Goal: Task Accomplishment & Management: Manage account settings

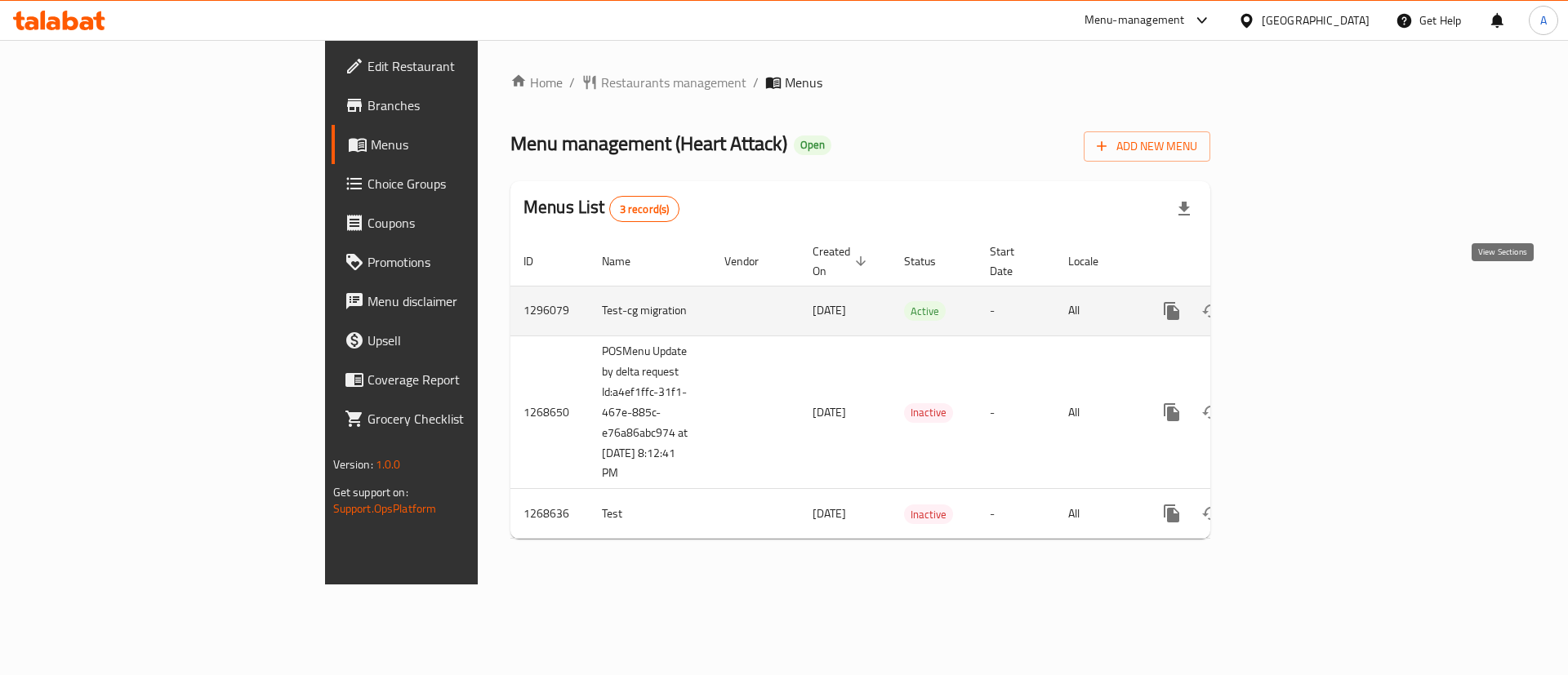
click at [1309, 306] on link "enhanced table" at bounding box center [1289, 311] width 39 height 39
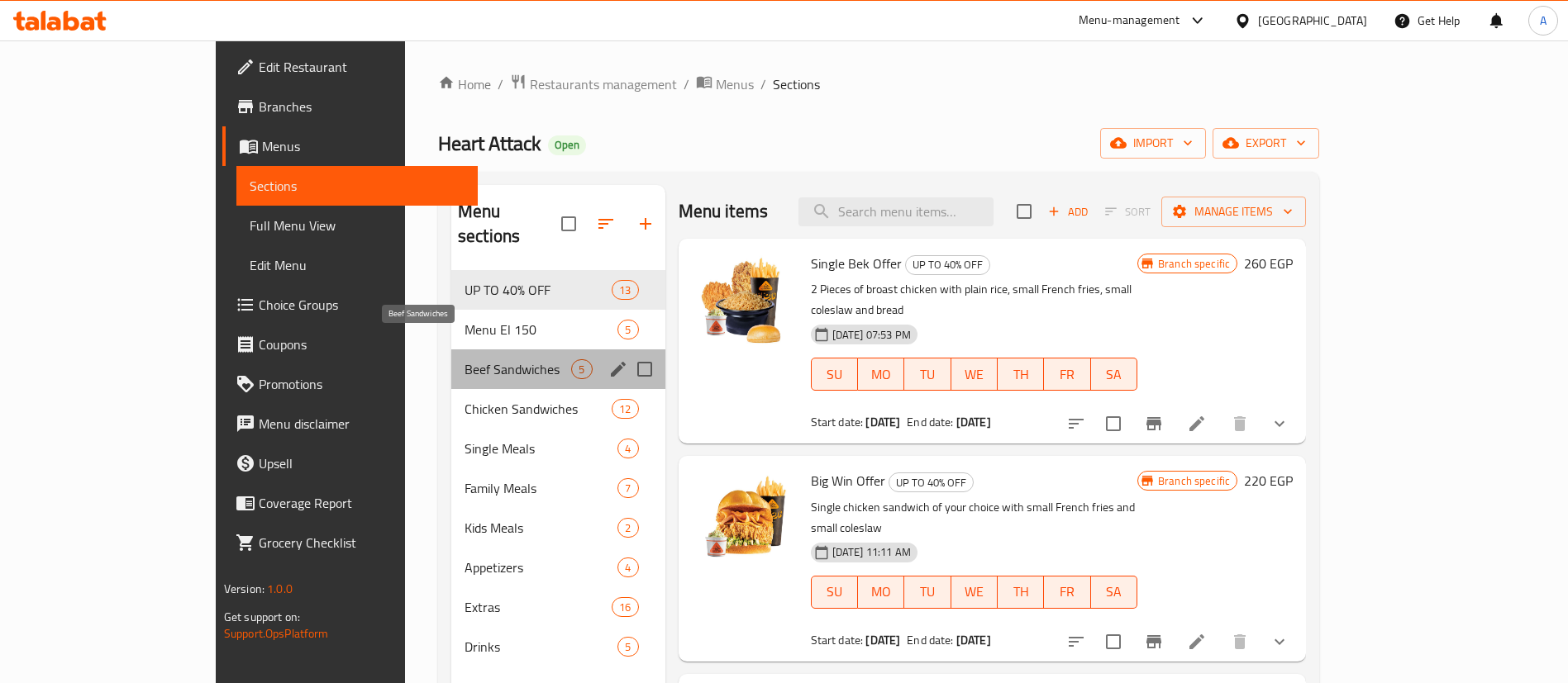
click at [464, 360] on span "Beef Sandwiches" at bounding box center [517, 370] width 107 height 20
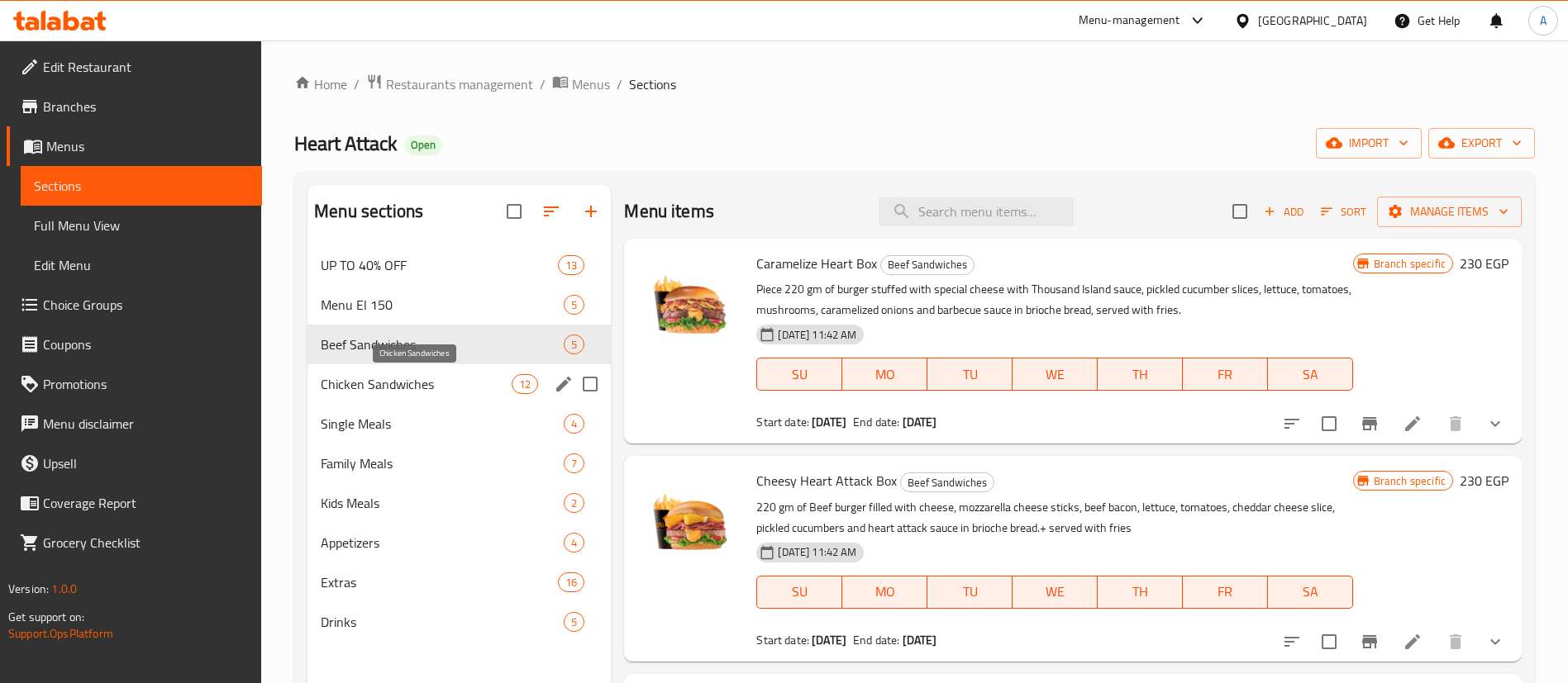
click at [421, 388] on span "Chicken Sandwiches" at bounding box center [416, 384] width 191 height 20
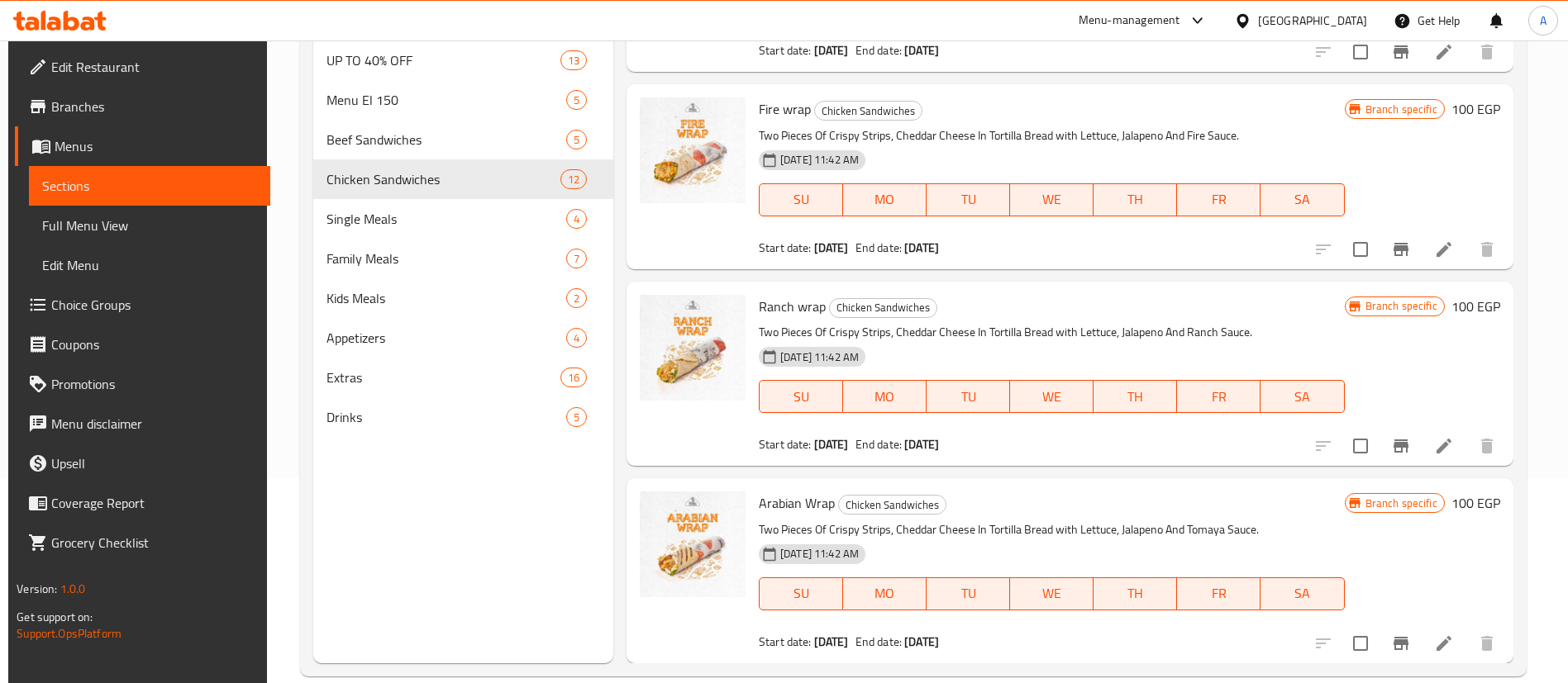
scroll to position [232, 0]
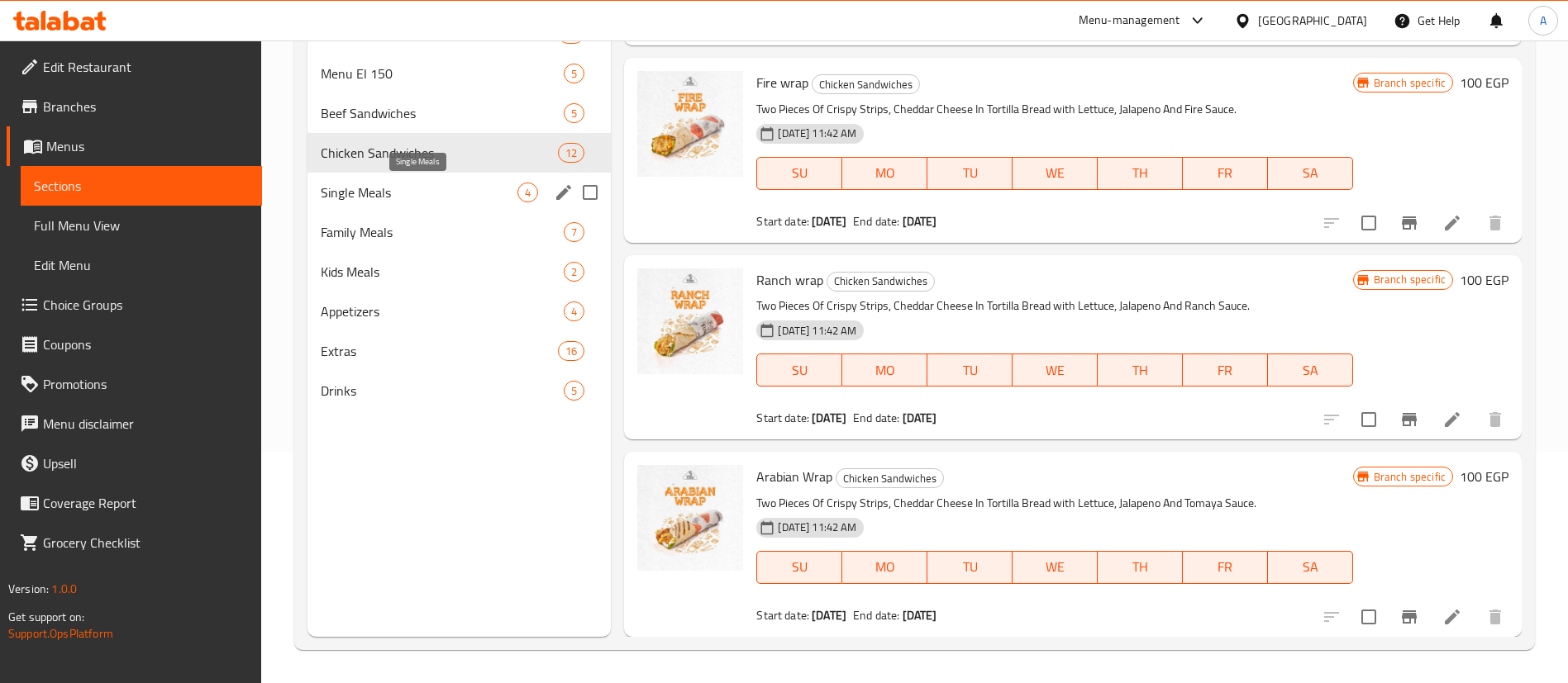
click at [441, 191] on span "Single Meals" at bounding box center [420, 193] width 197 height 20
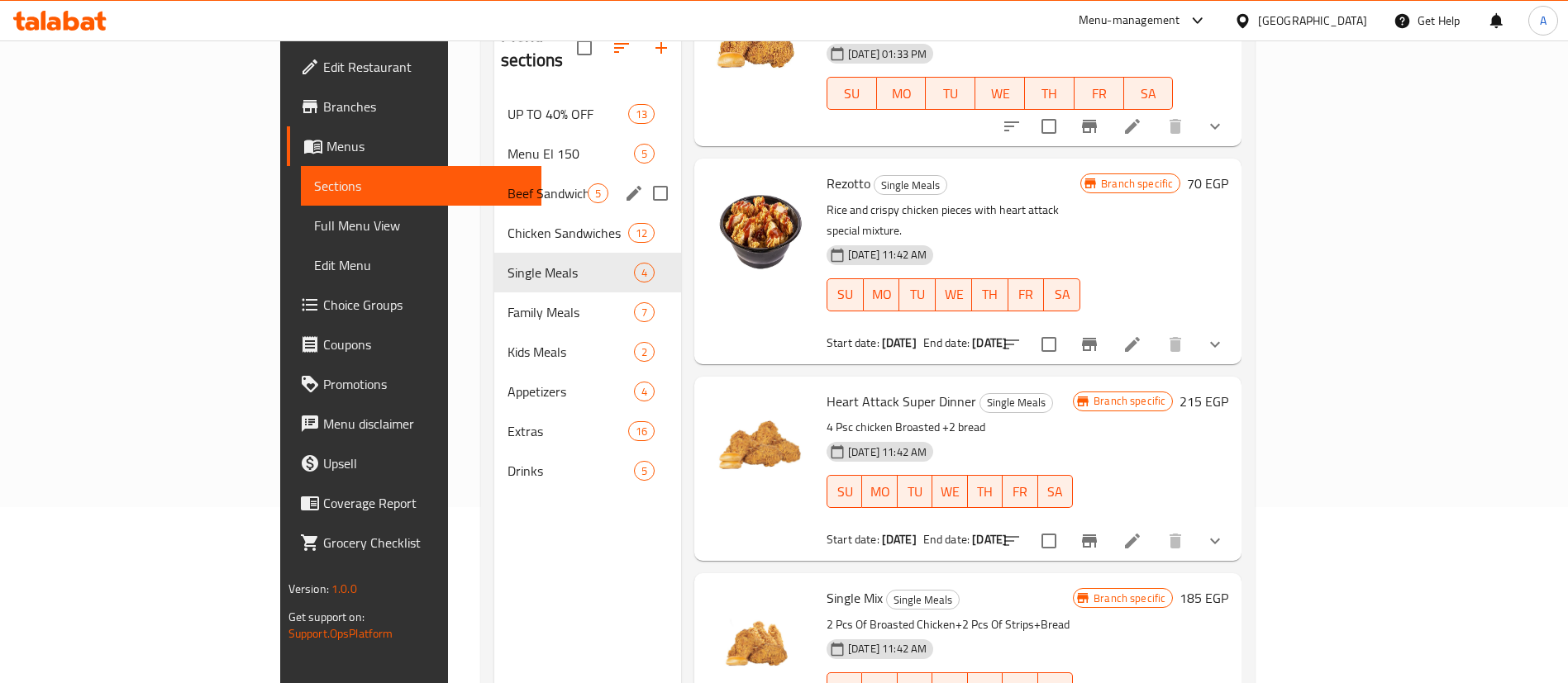
scroll to position [172, 0]
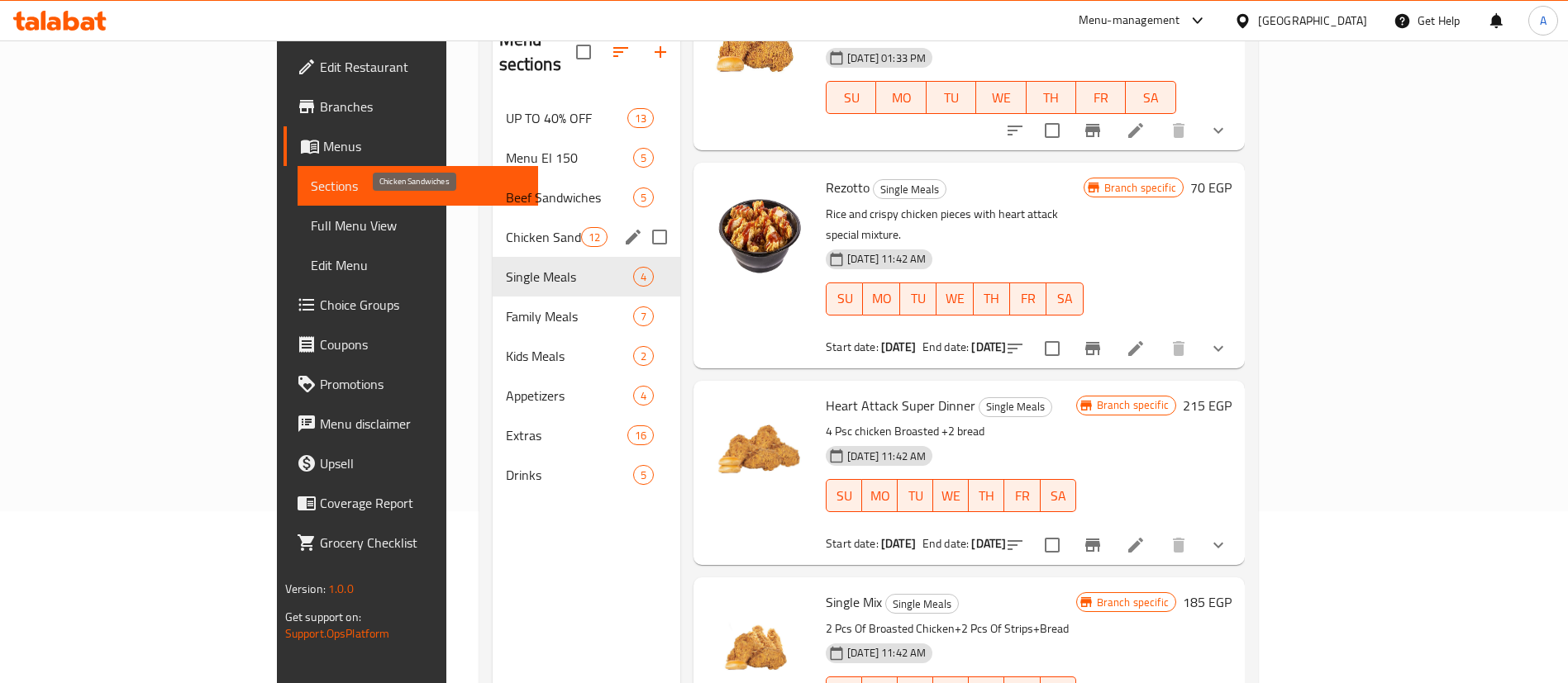
click at [492, 224] on div "Chicken Sandwiches 12" at bounding box center [587, 237] width 189 height 40
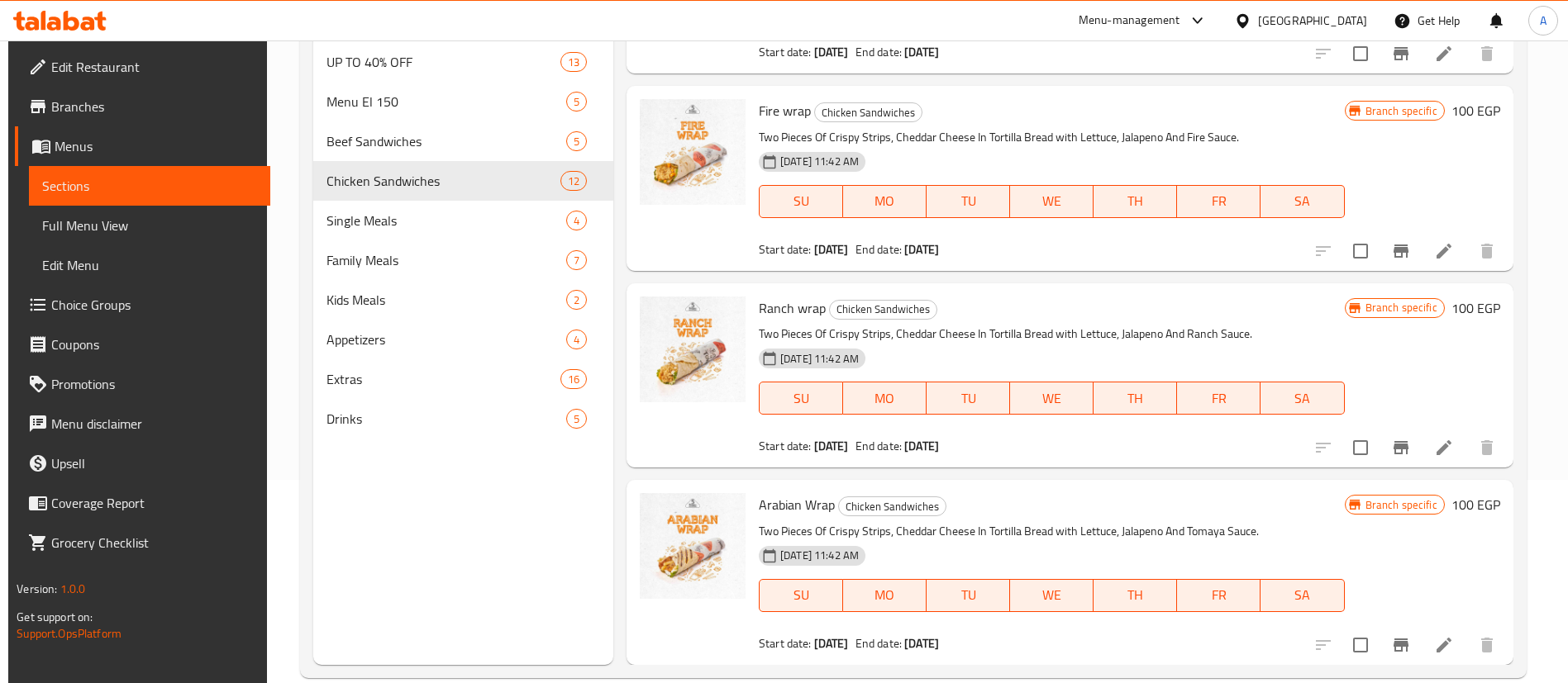
scroll to position [232, 0]
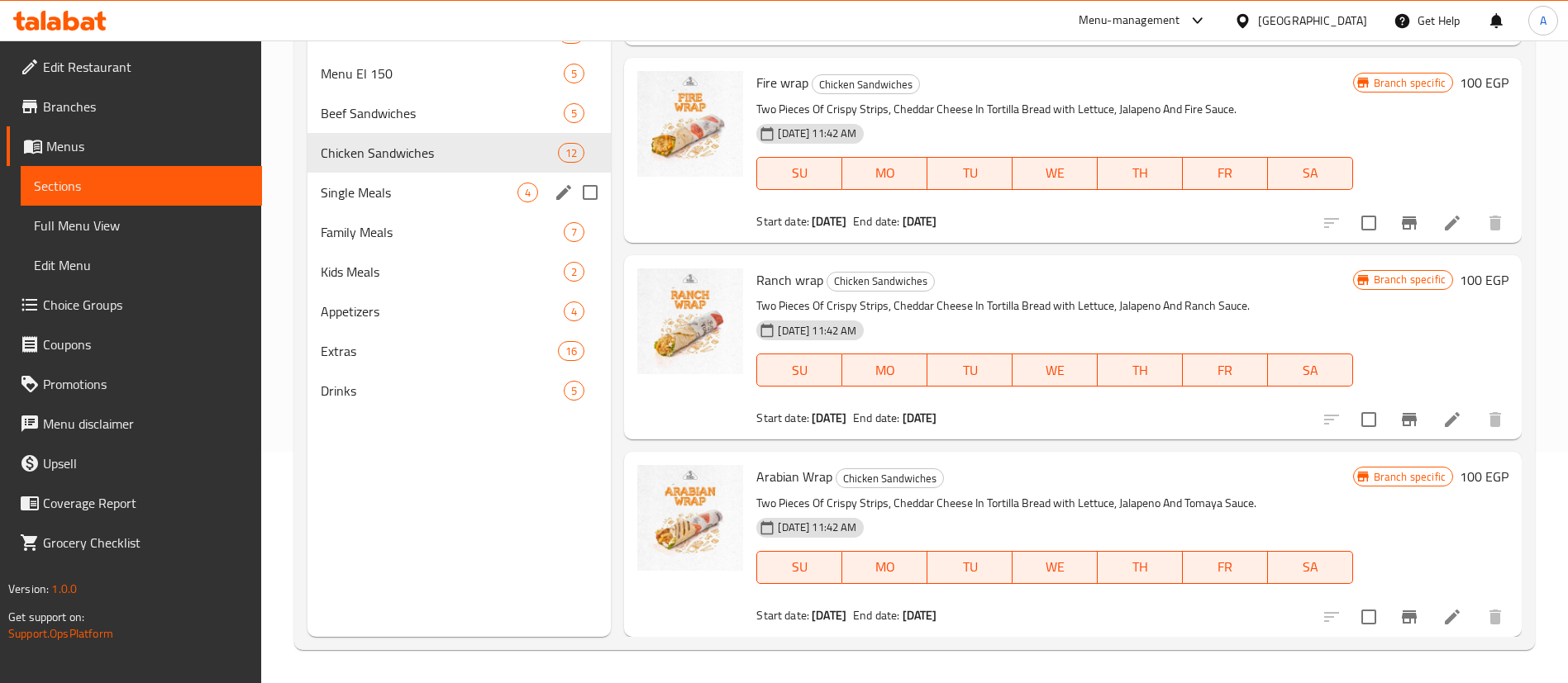
click at [424, 184] on span "Single Meals" at bounding box center [420, 193] width 197 height 20
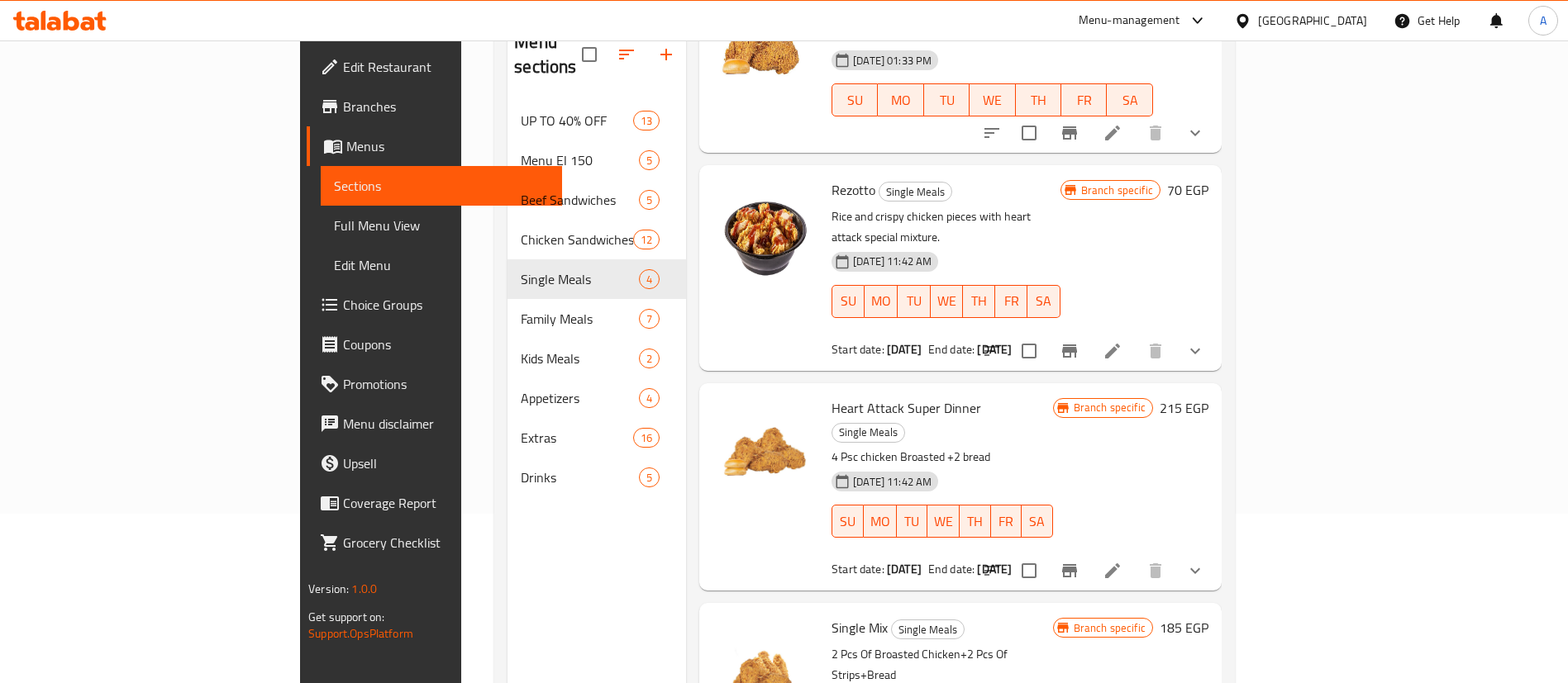
scroll to position [232, 0]
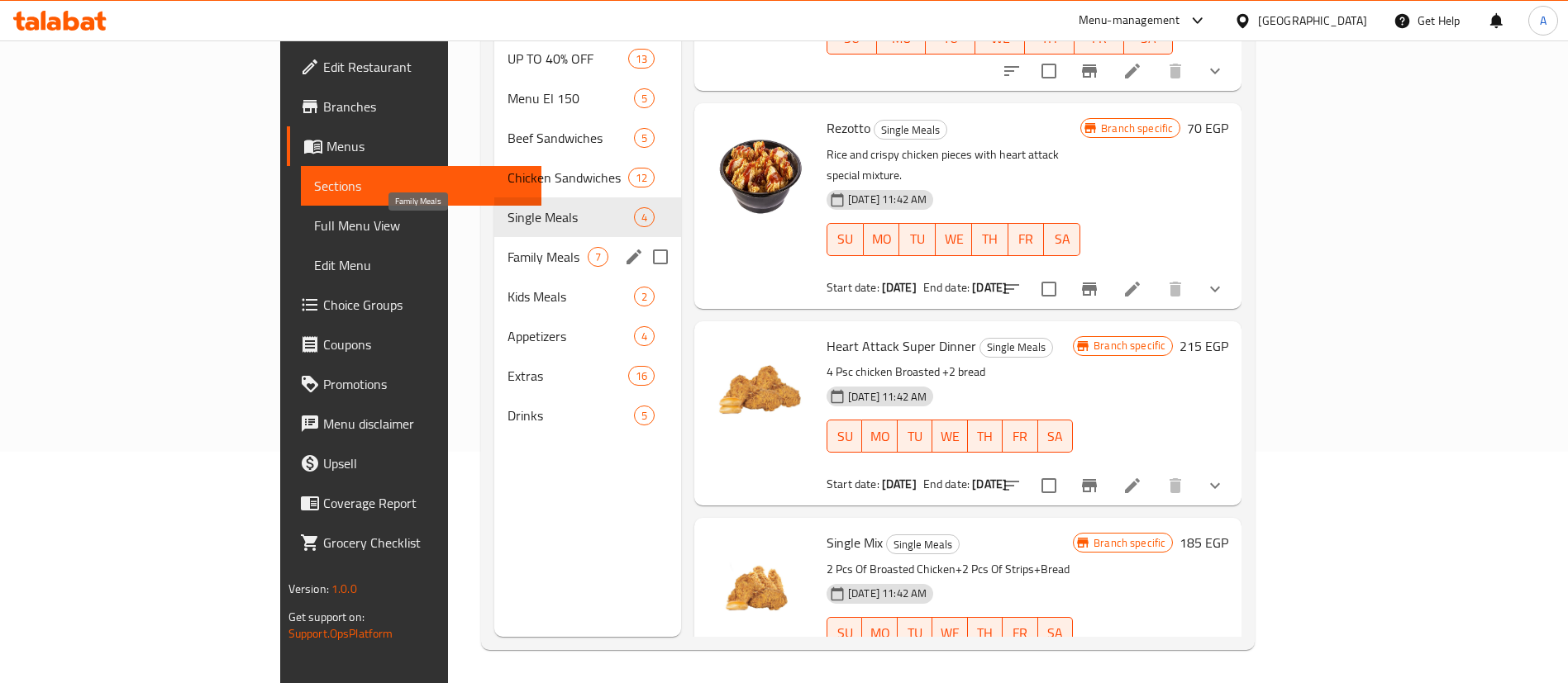
click at [507, 247] on span "Family Meals" at bounding box center [547, 257] width 80 height 20
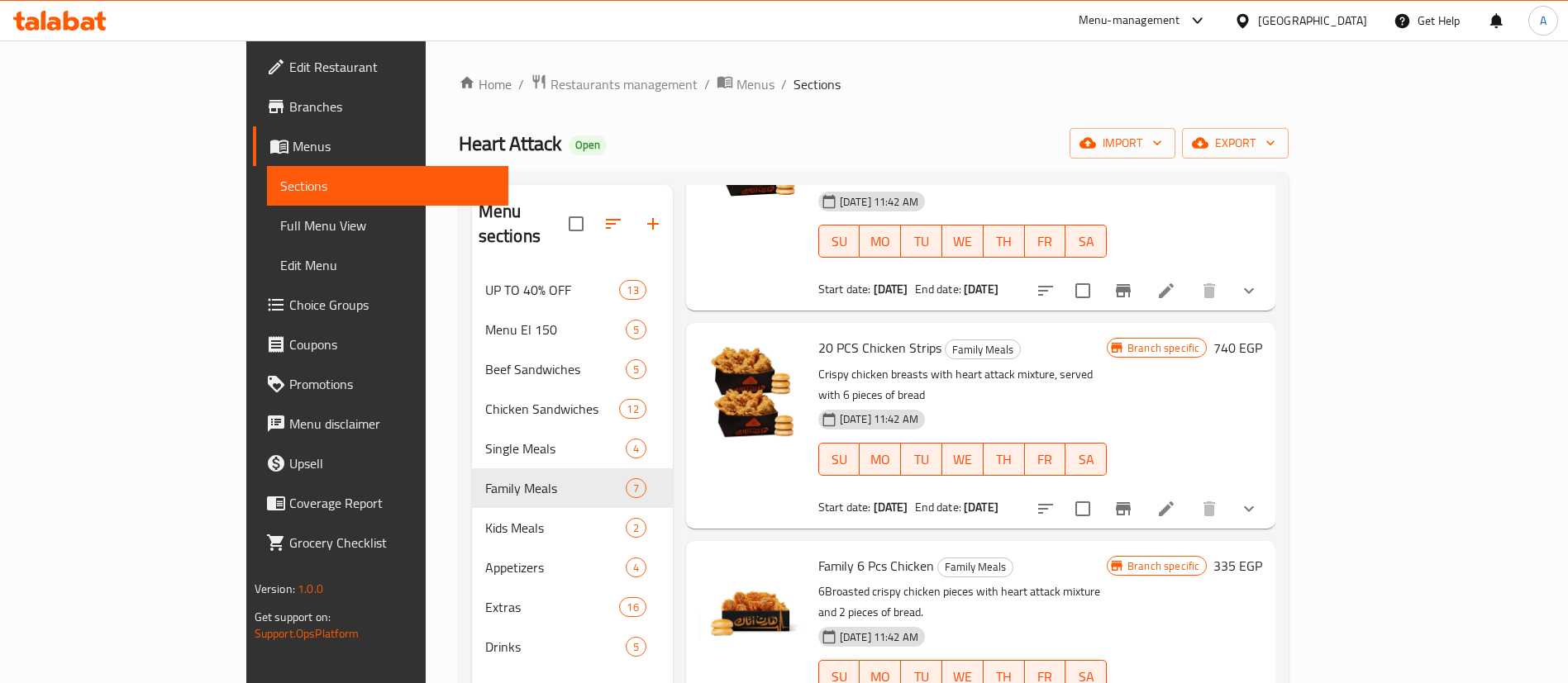
scroll to position [159, 0]
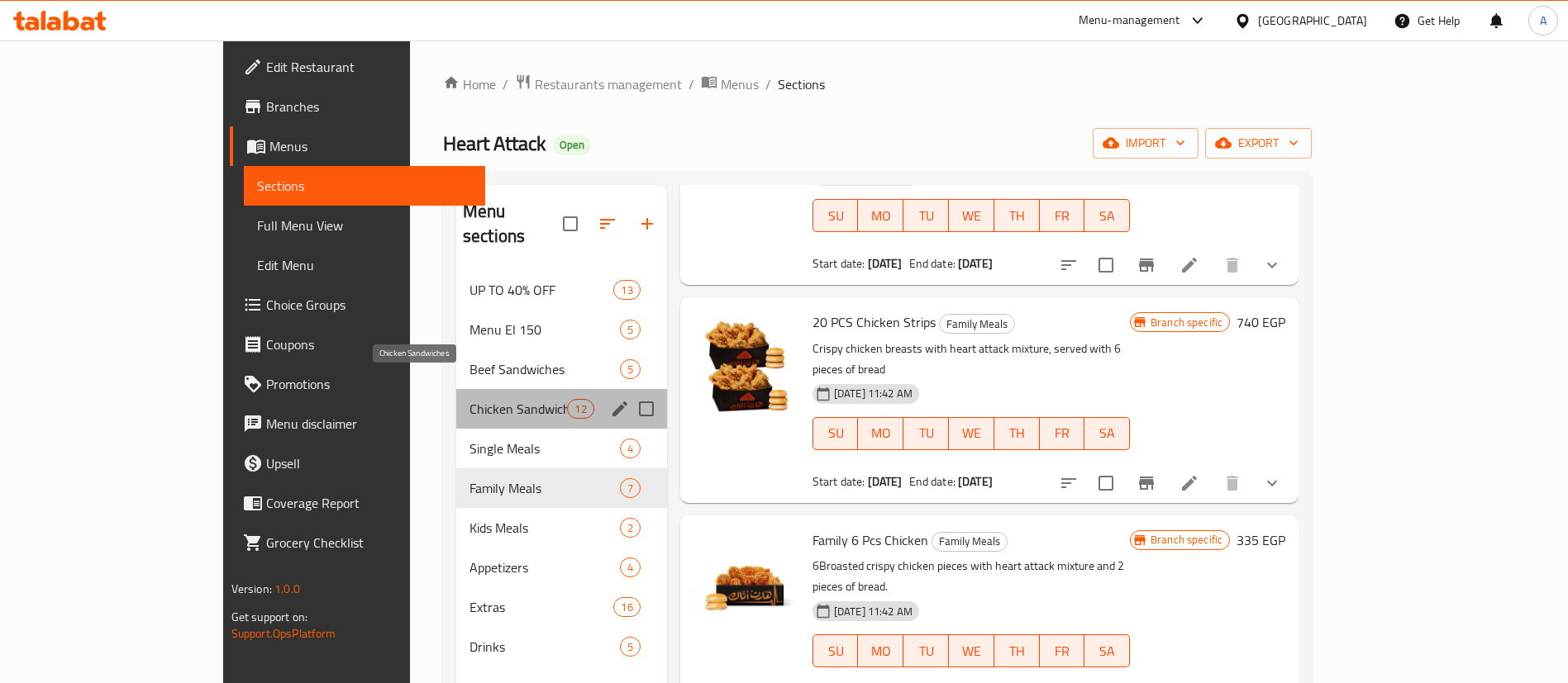
click at [469, 399] on span "Chicken Sandwiches" at bounding box center [518, 408] width 98 height 20
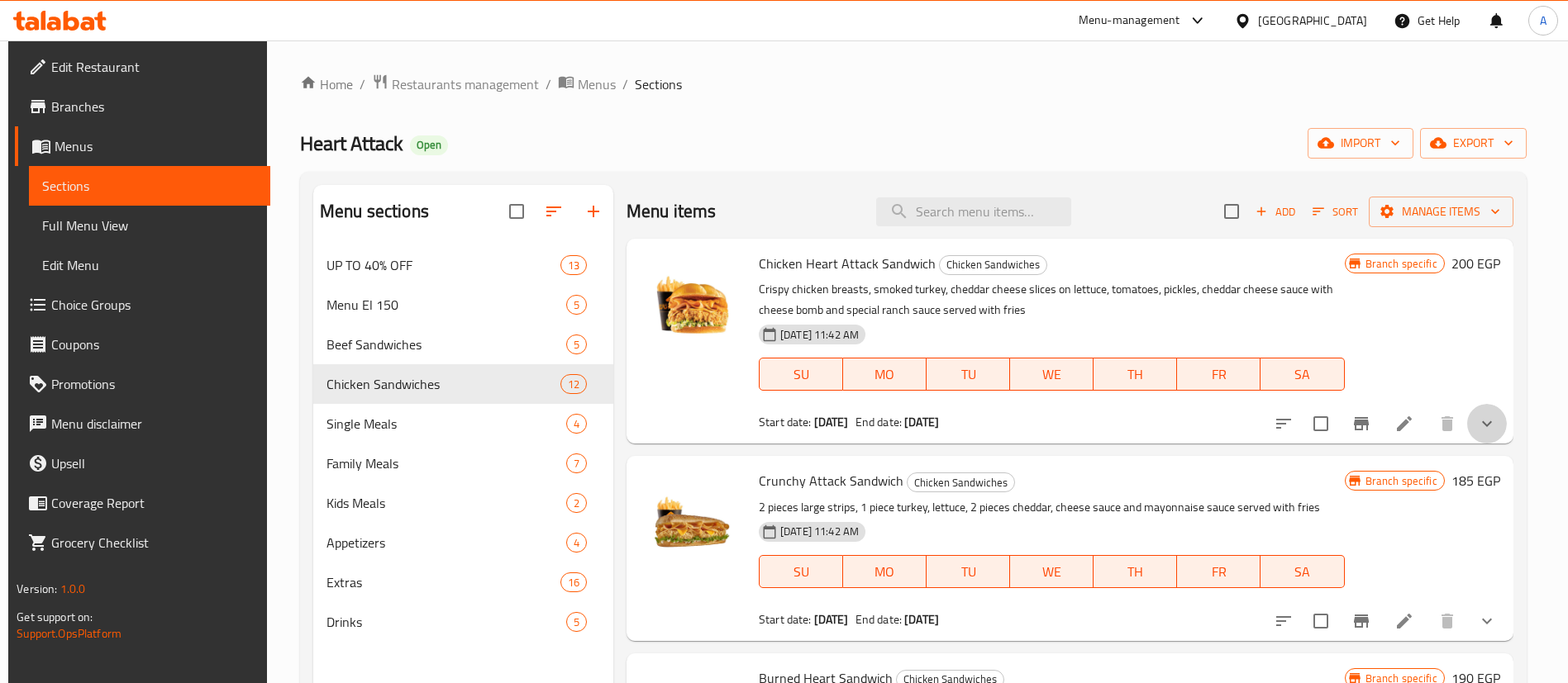
click at [1486, 412] on button "show more" at bounding box center [1487, 423] width 40 height 40
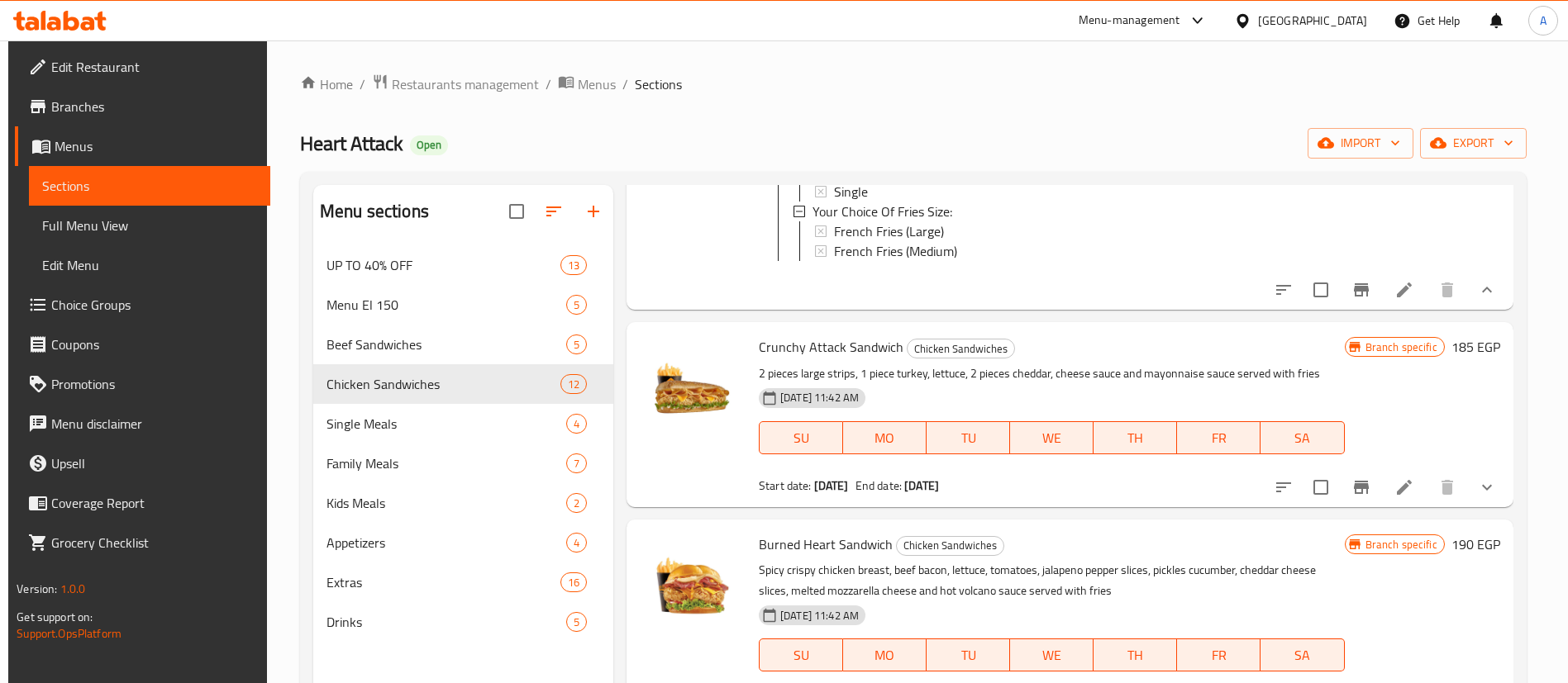
scroll to position [413, 0]
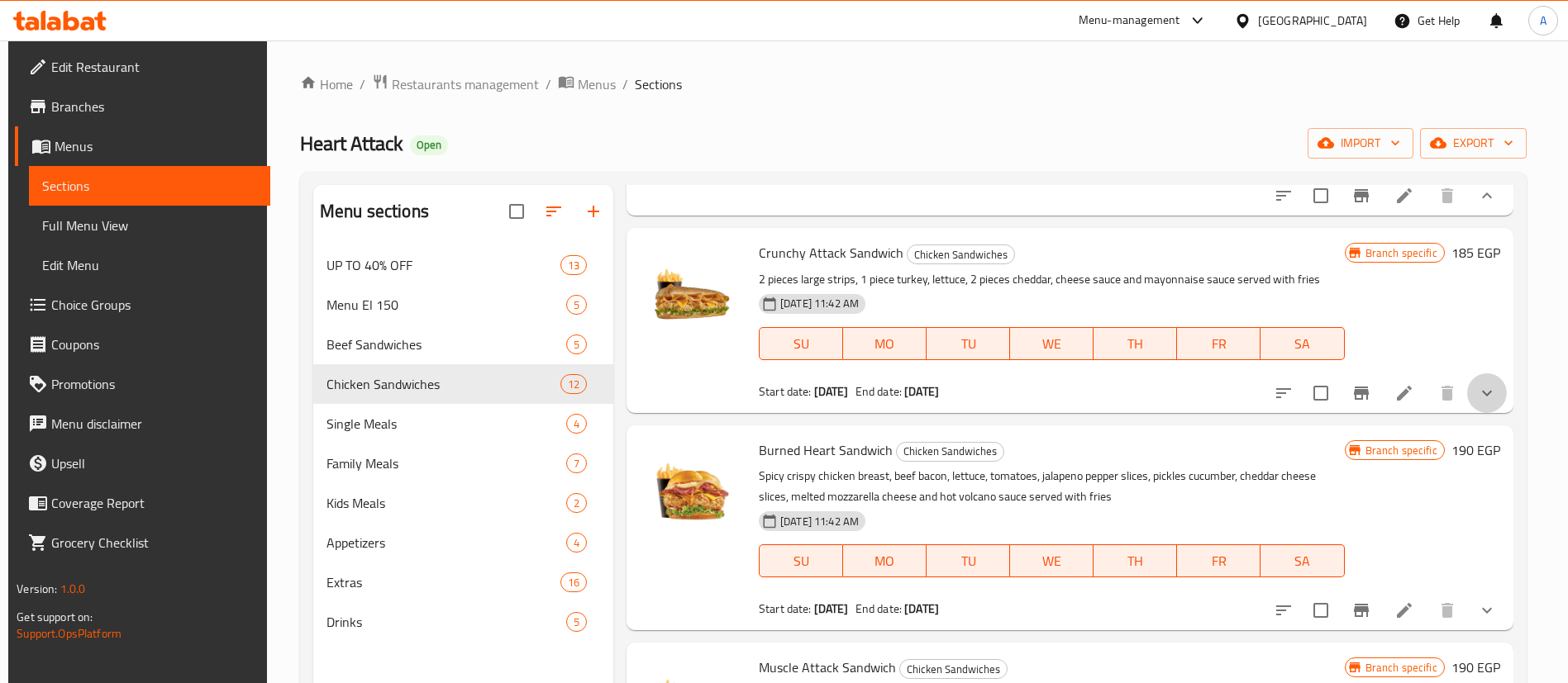
click at [1489, 412] on button "show more" at bounding box center [1487, 393] width 40 height 40
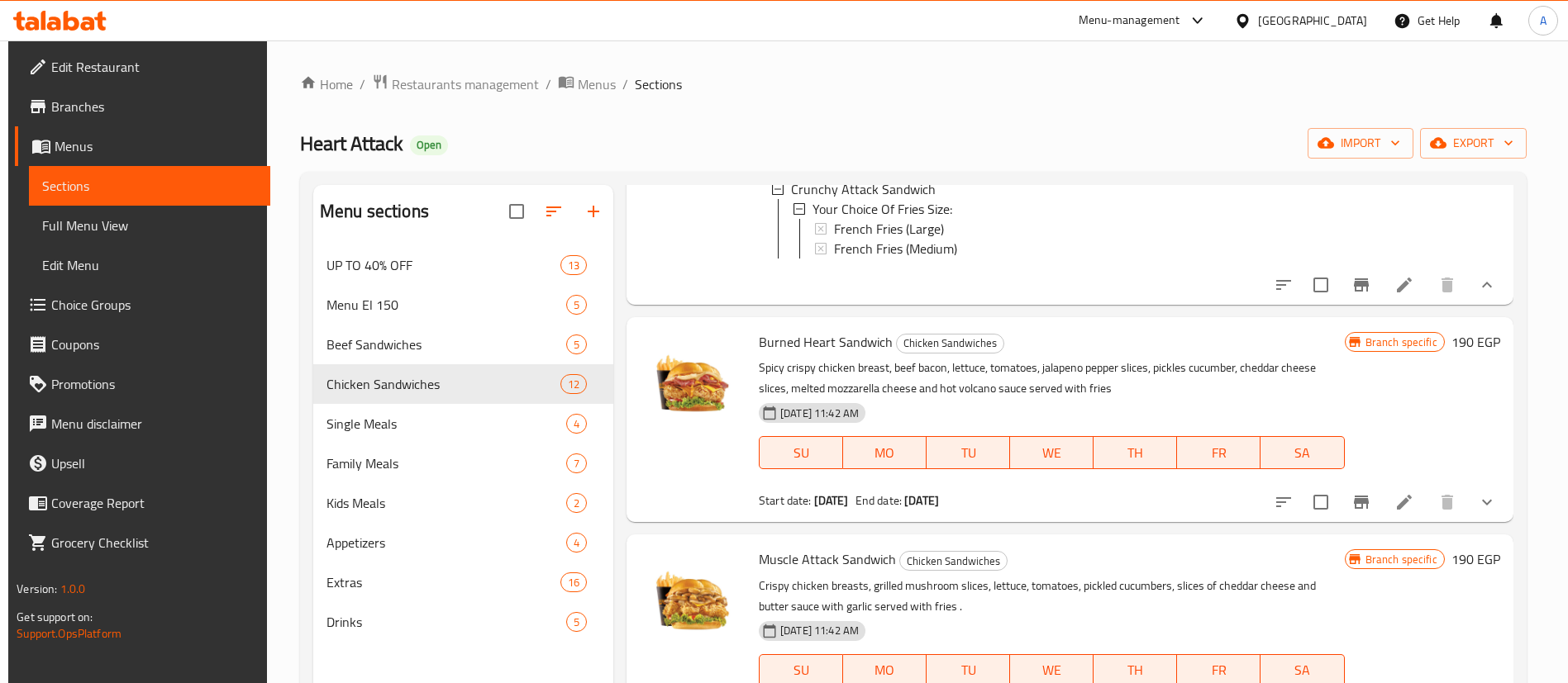
scroll to position [661, 0]
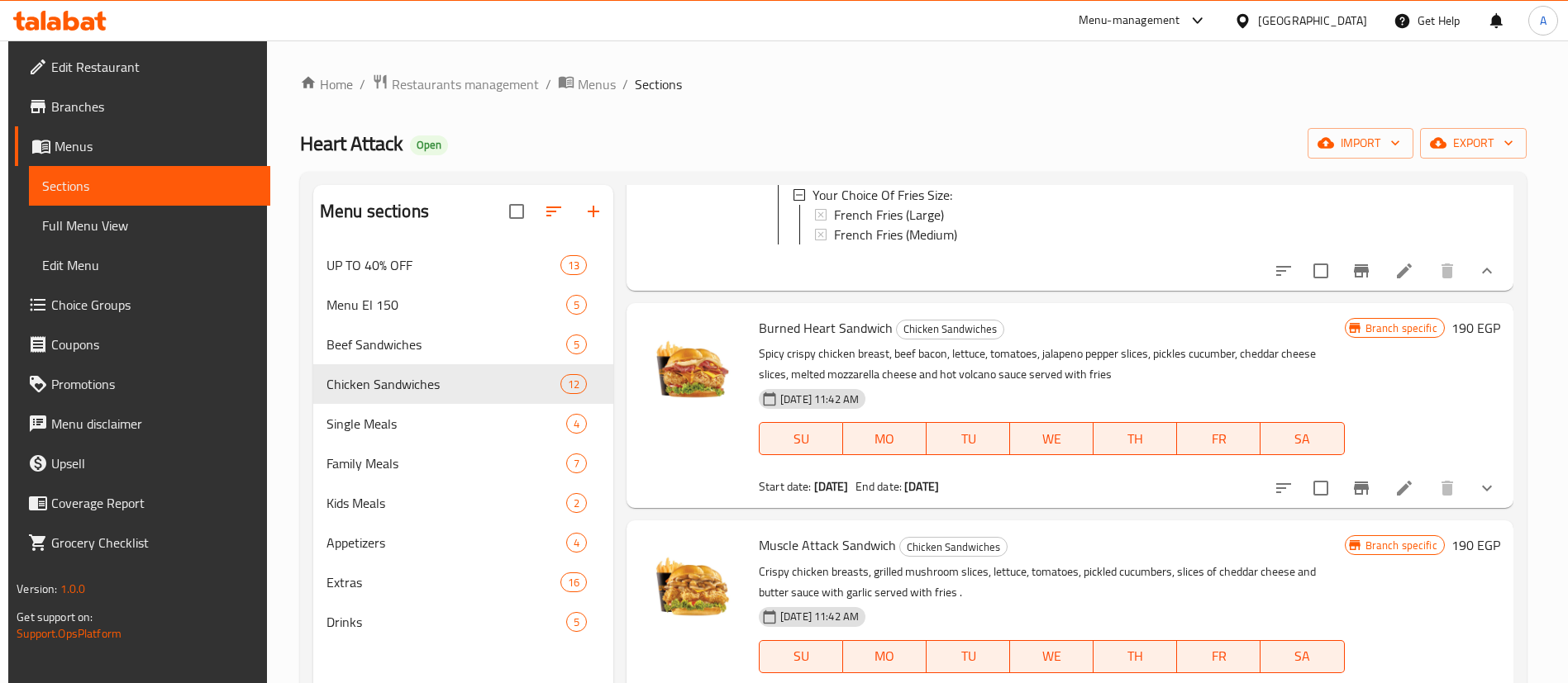
click at [1479, 508] on button "show more" at bounding box center [1487, 488] width 40 height 40
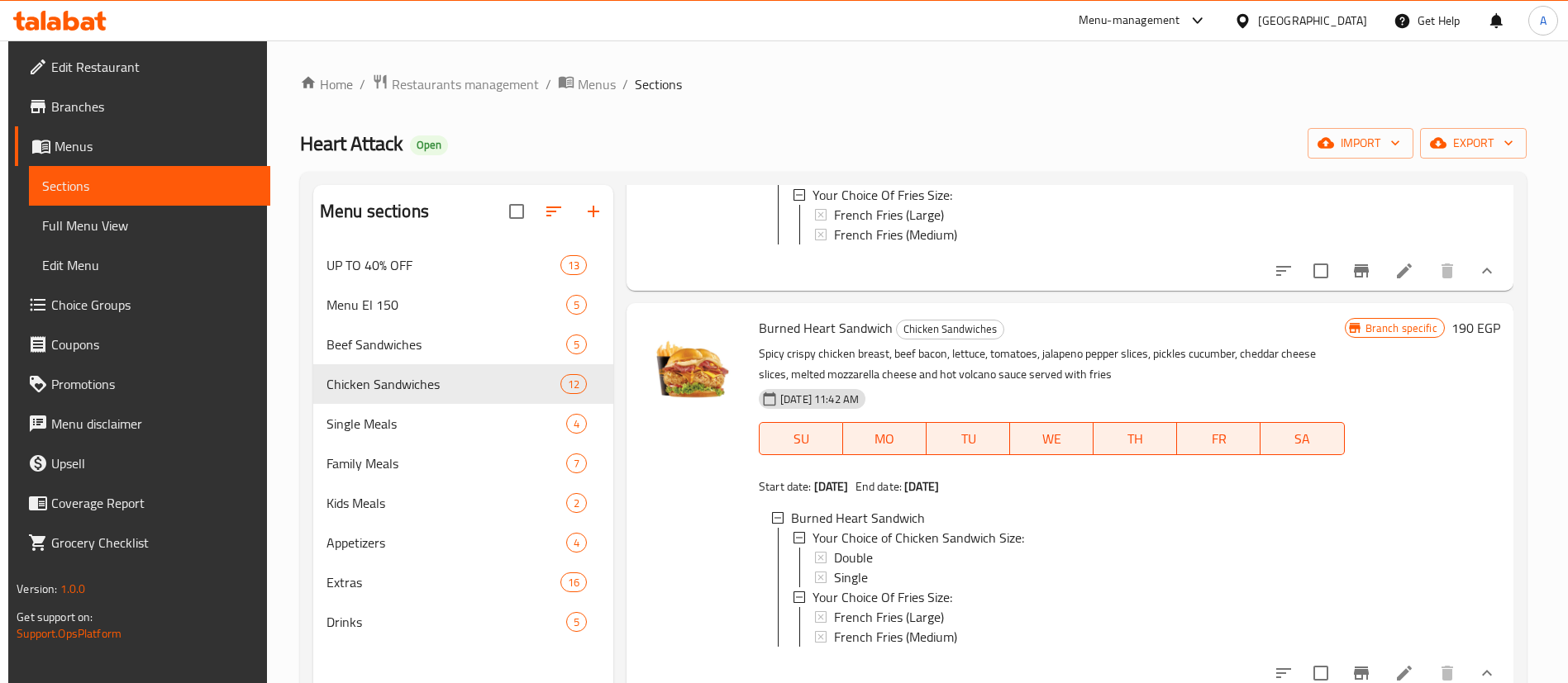
scroll to position [0, 0]
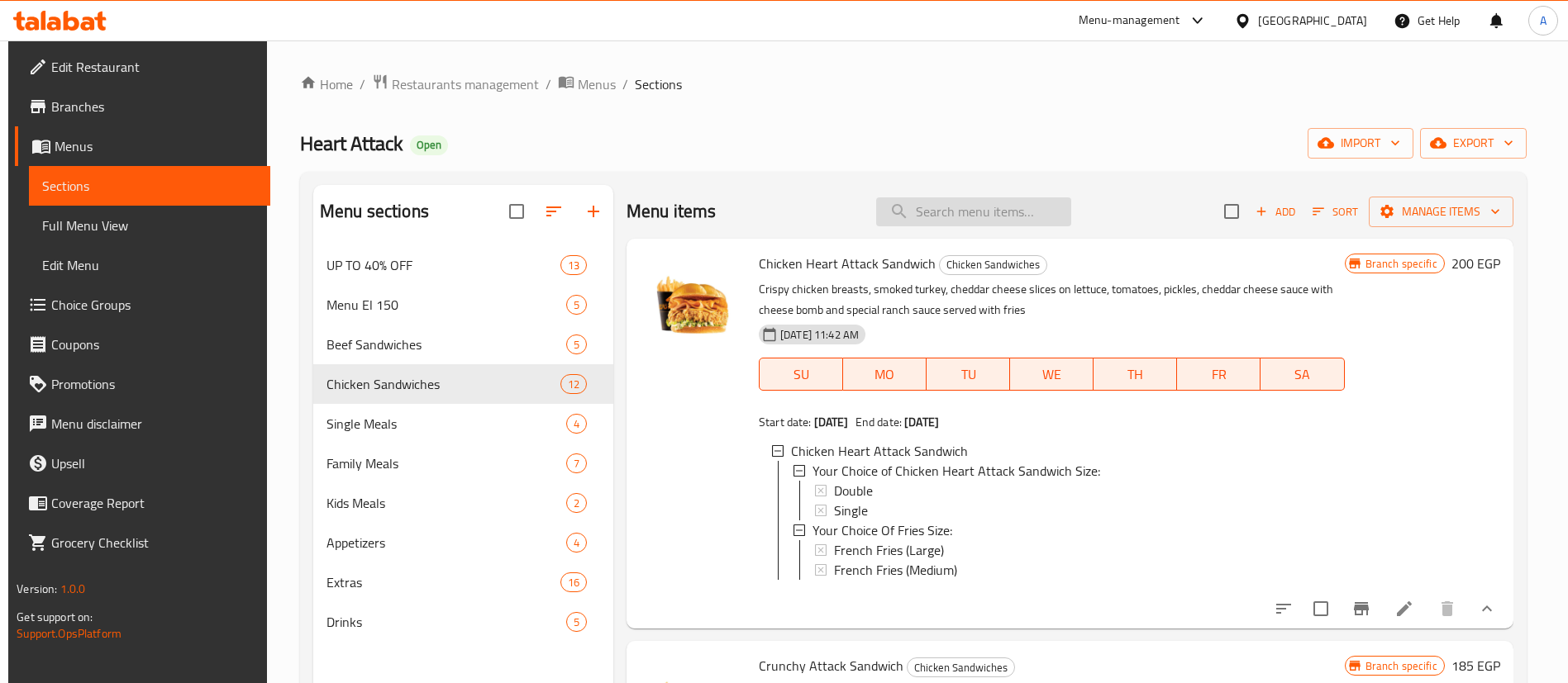
click at [956, 209] on input "search" at bounding box center [974, 212] width 195 height 29
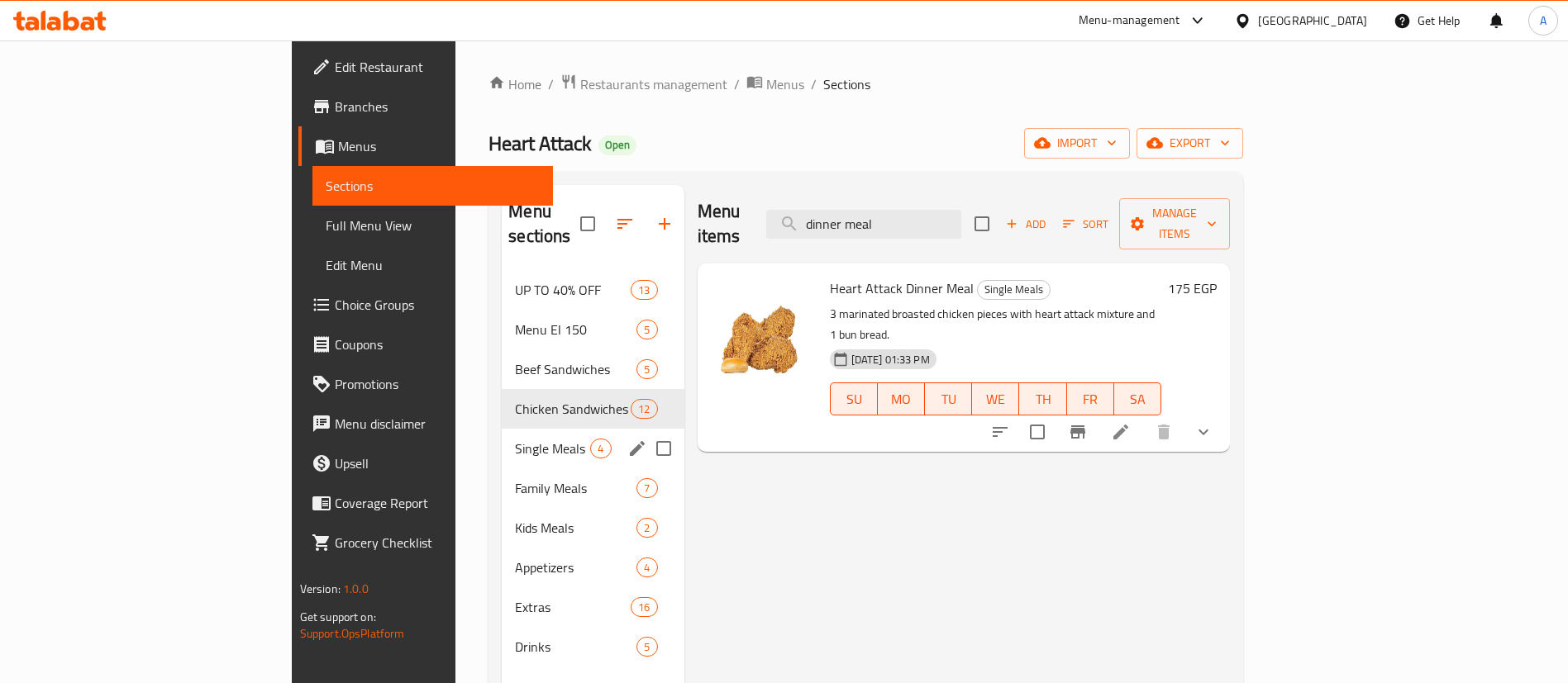
type input "dinner meal"
click at [515, 438] on span "Single Meals" at bounding box center [552, 448] width 75 height 20
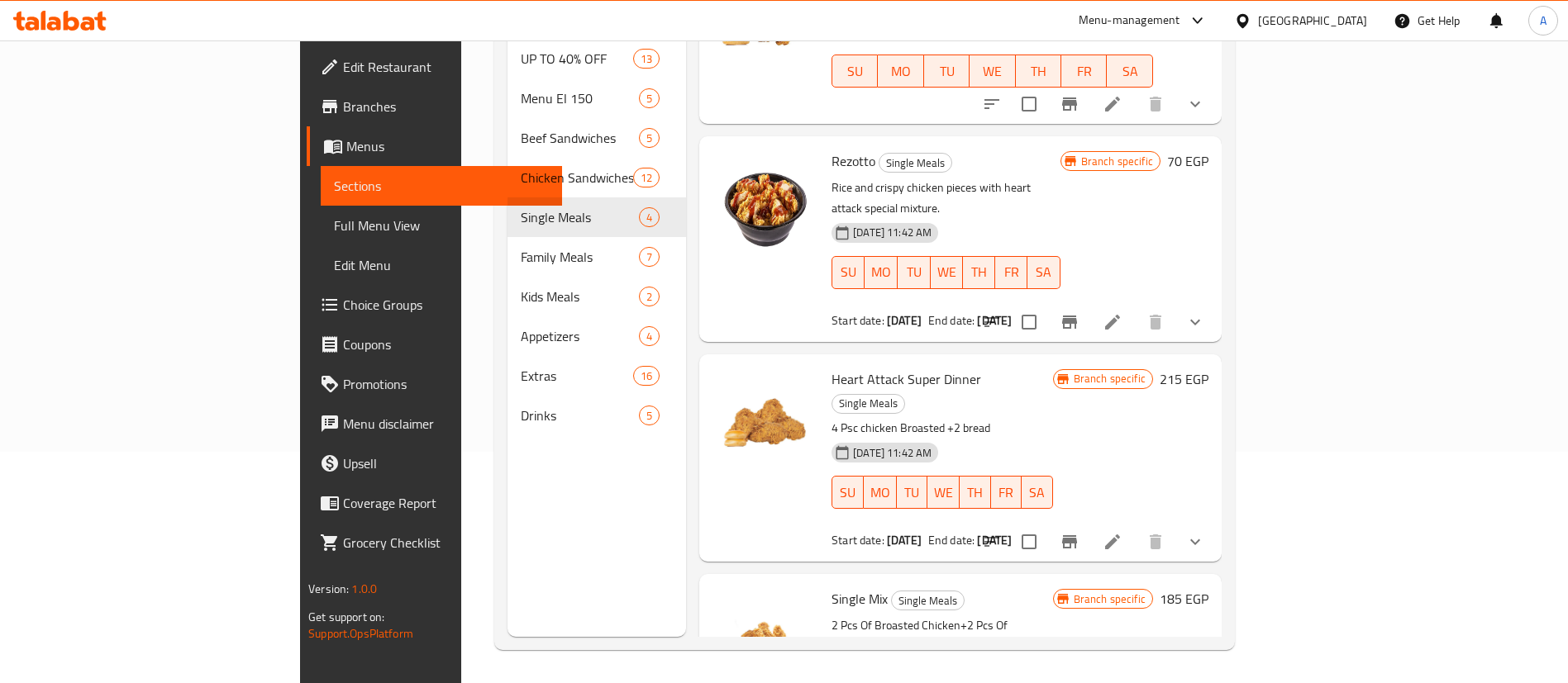
scroll to position [90, 0]
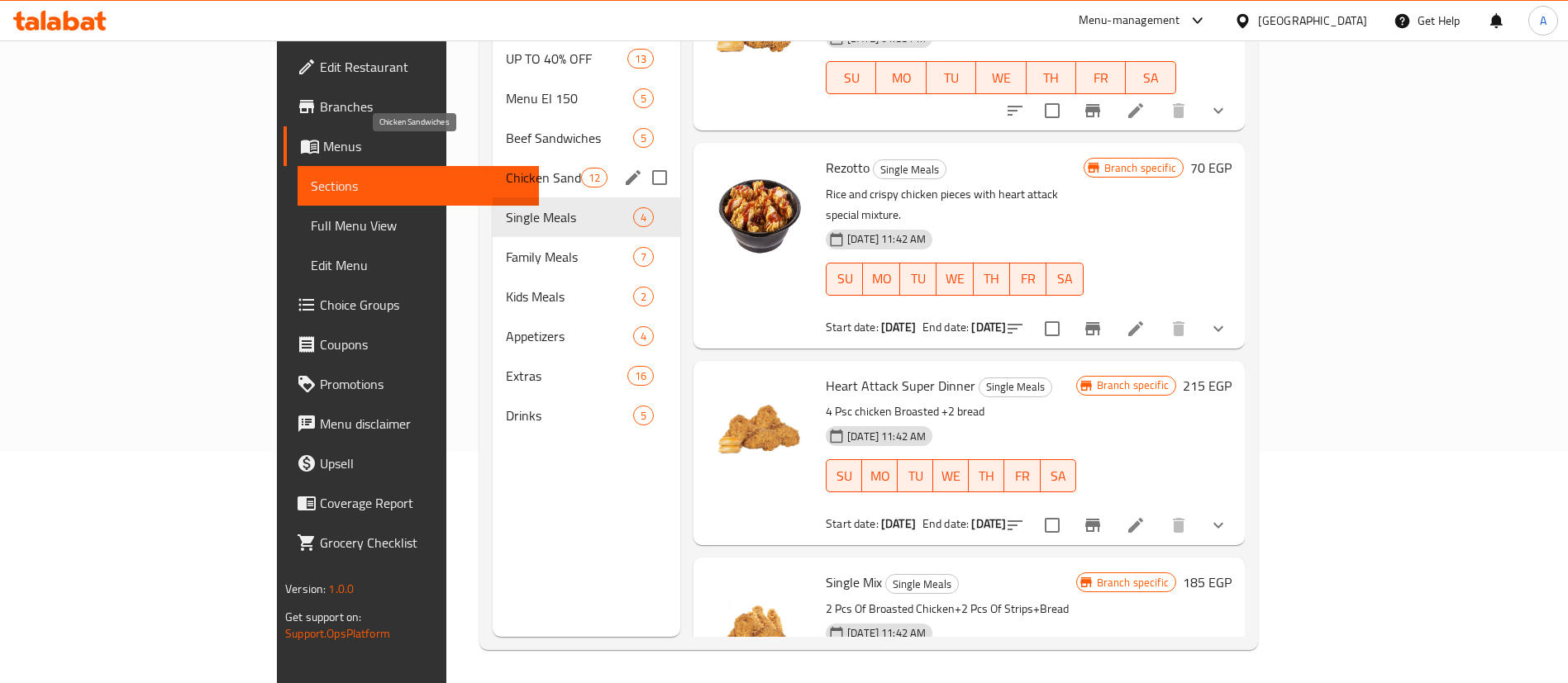
click at [506, 168] on span "Chicken Sandwiches" at bounding box center [543, 178] width 75 height 20
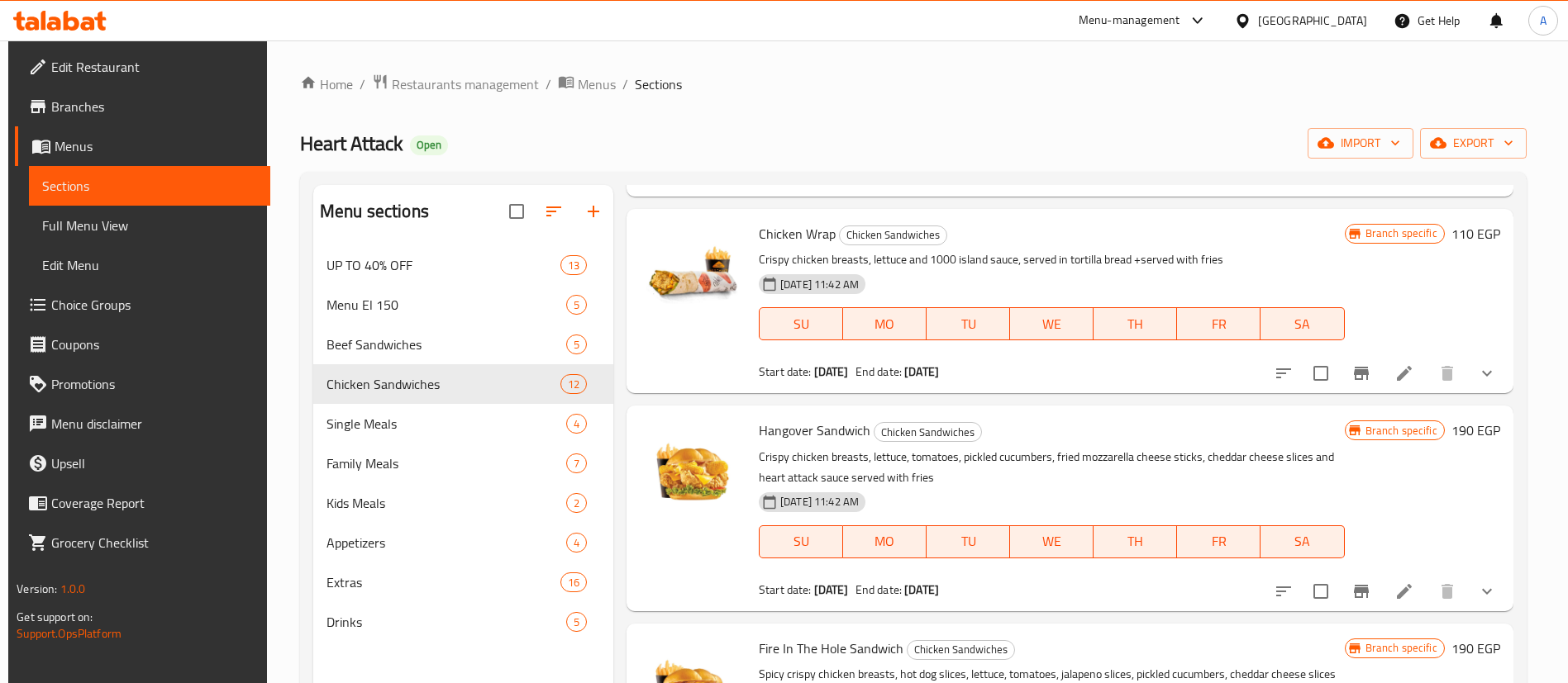
scroll to position [887, 0]
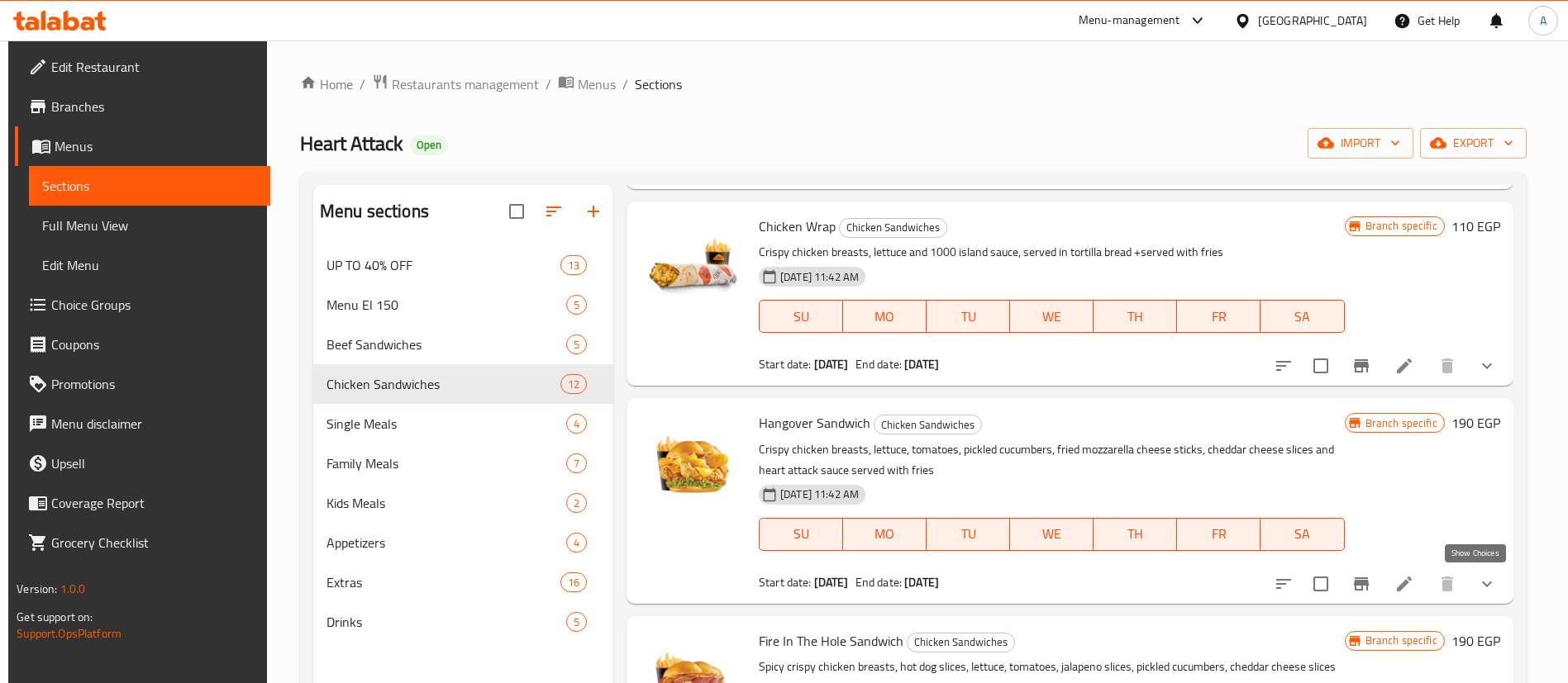
click at [1480, 588] on icon "show more" at bounding box center [1487, 584] width 20 height 20
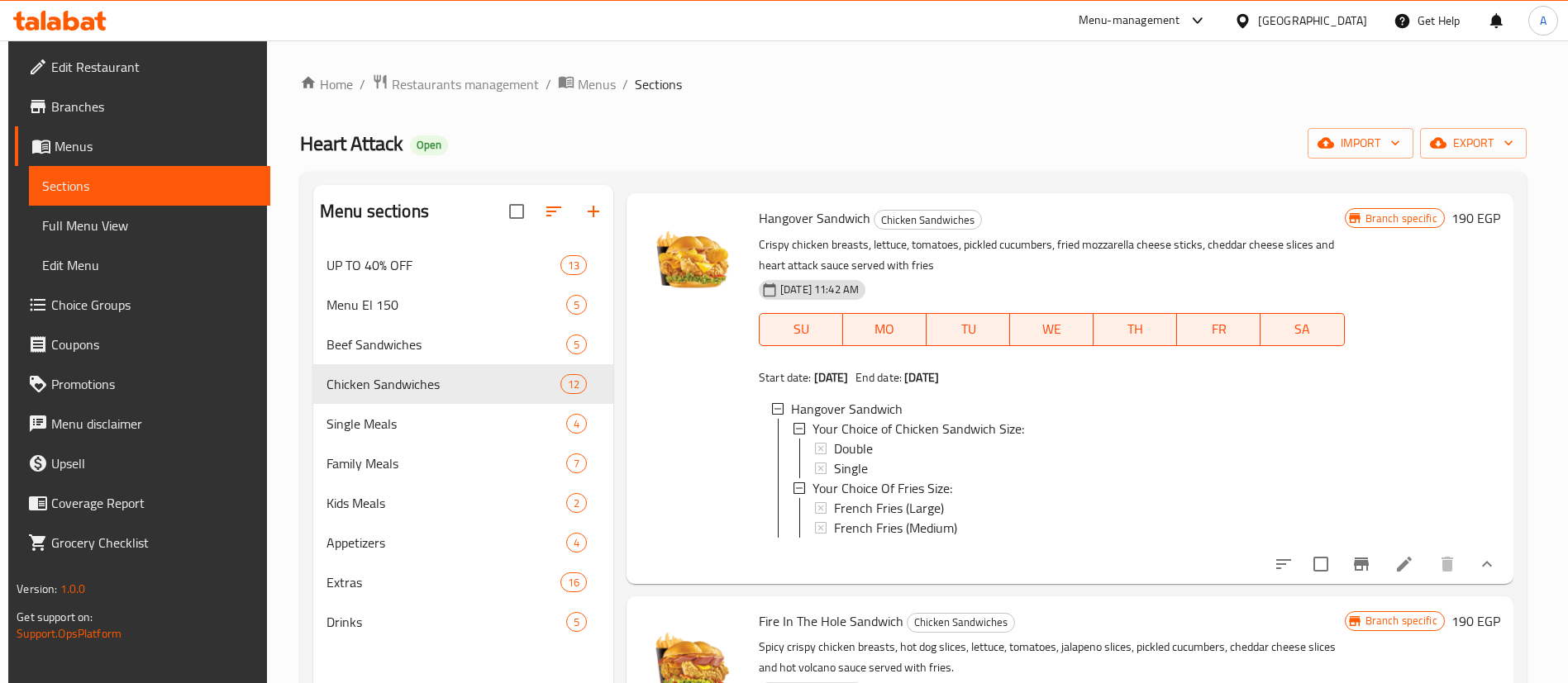
scroll to position [1094, 0]
click at [852, 451] on span "Double" at bounding box center [853, 447] width 39 height 20
